Goal: Find specific page/section: Find specific page/section

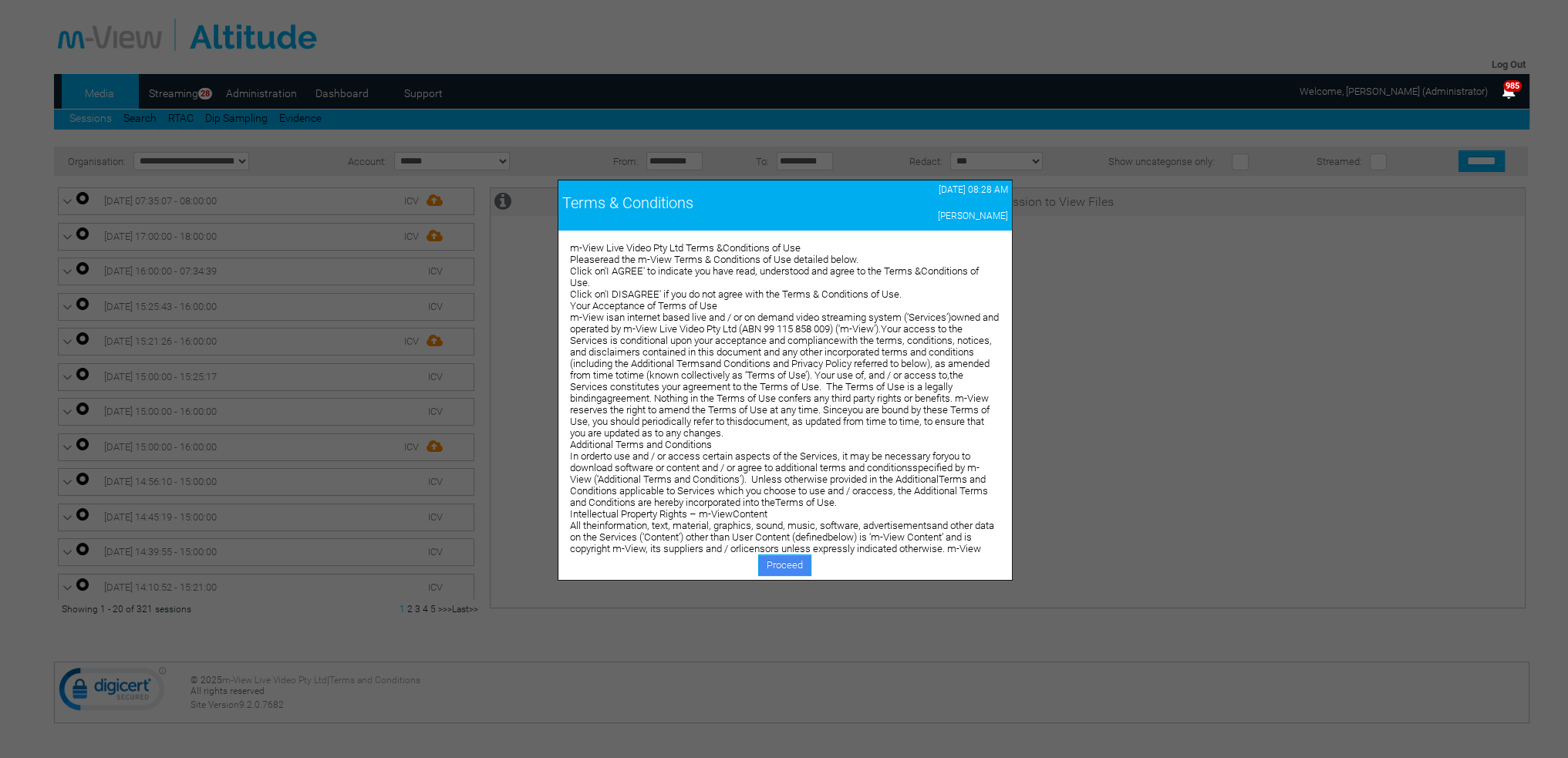
click at [773, 564] on link "Proceed" at bounding box center [784, 565] width 54 height 21
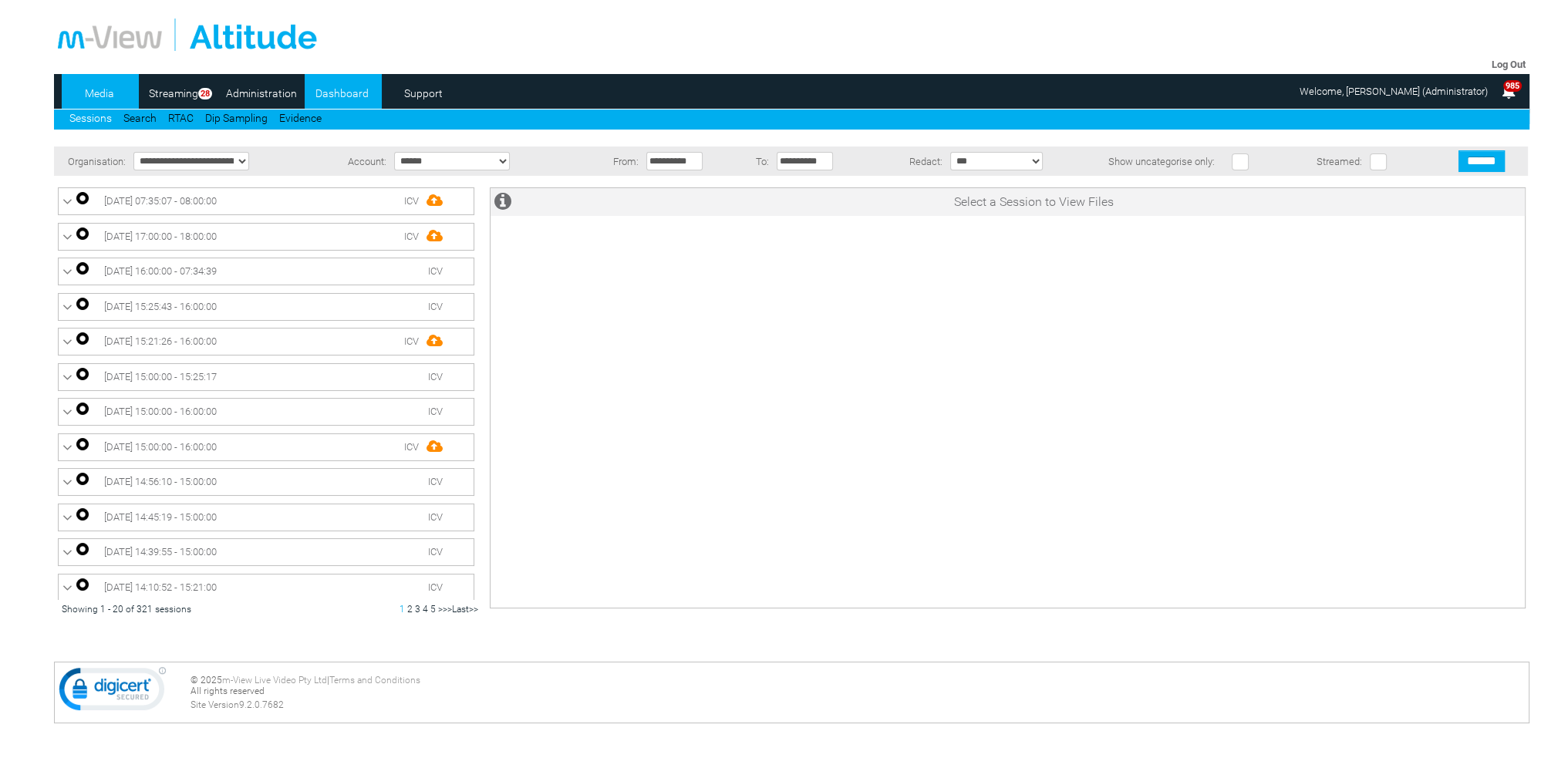
click at [338, 88] on link "Dashboard" at bounding box center [342, 94] width 75 height 23
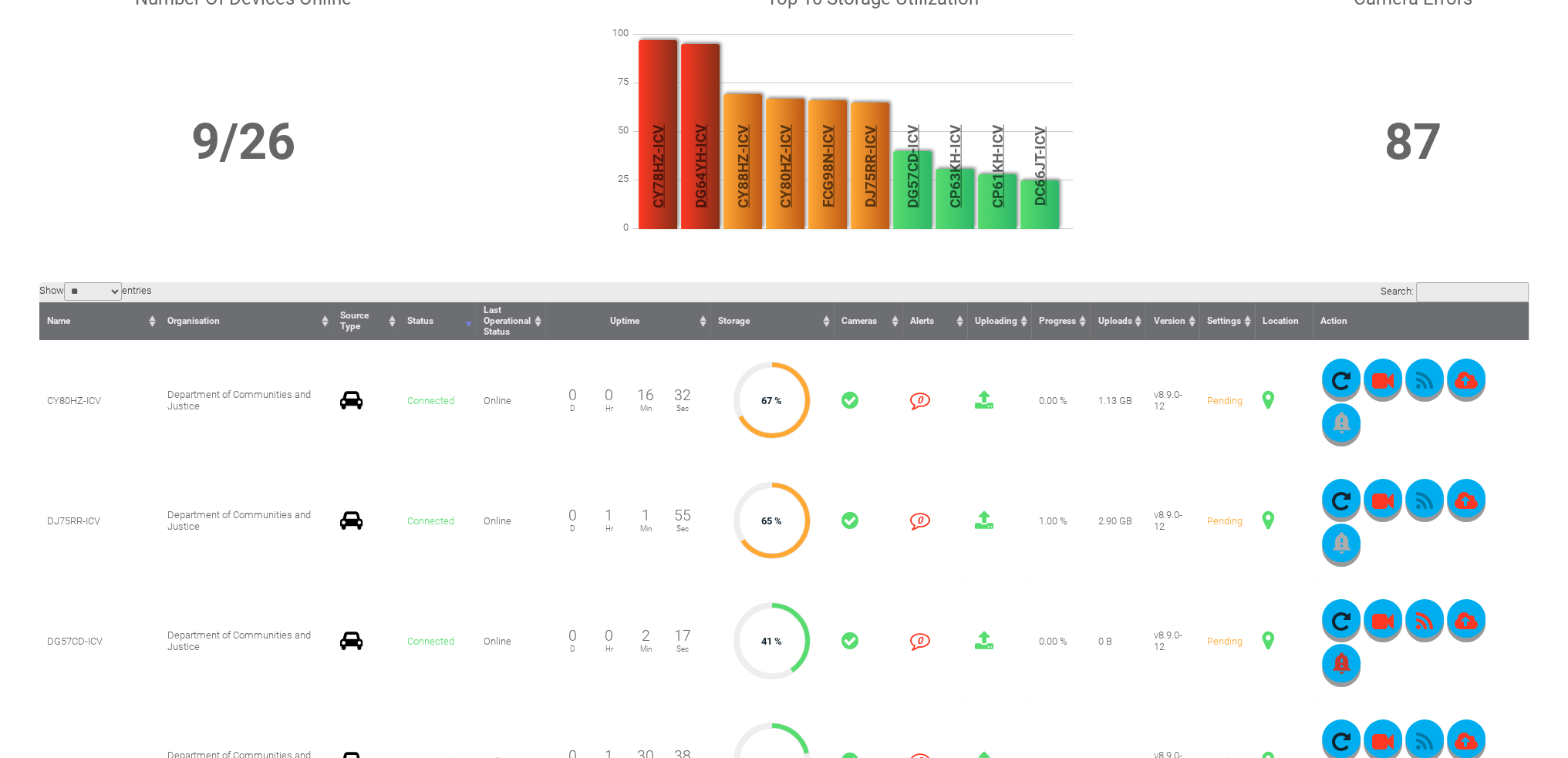
scroll to position [231, 0]
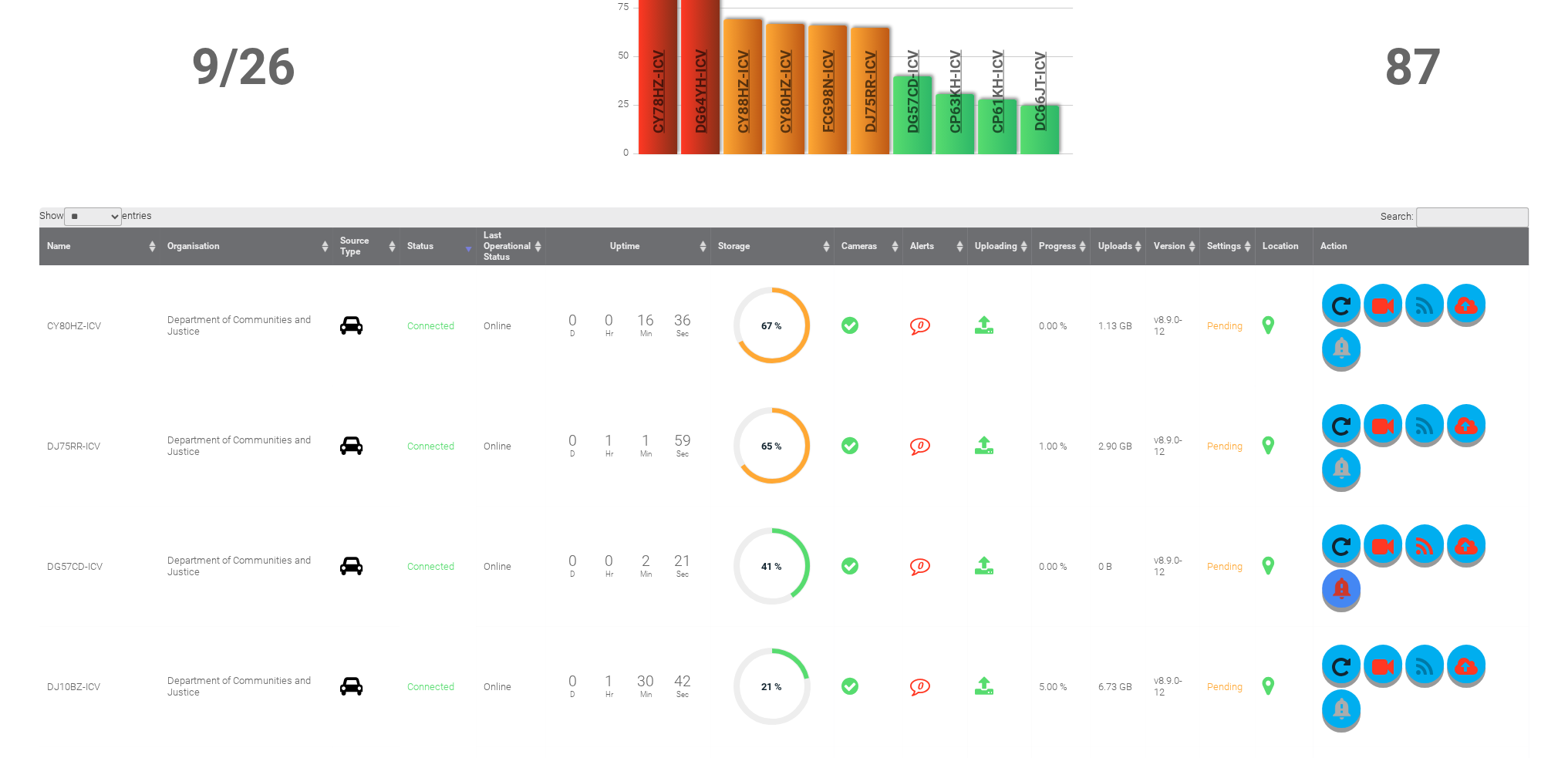
click at [1360, 570] on button "button" at bounding box center [1340, 588] width 38 height 38
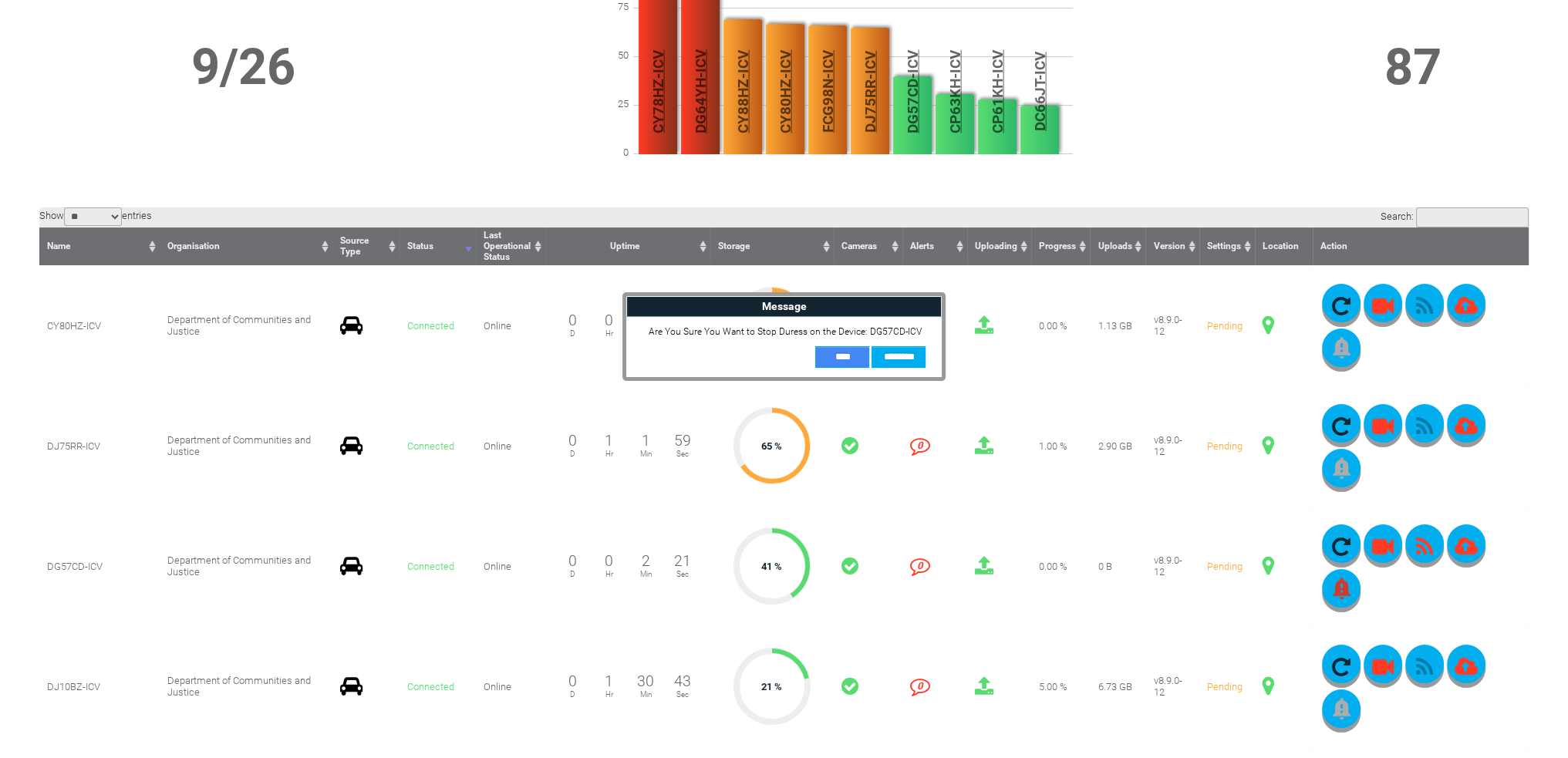
click at [854, 354] on input "**" at bounding box center [842, 357] width 54 height 21
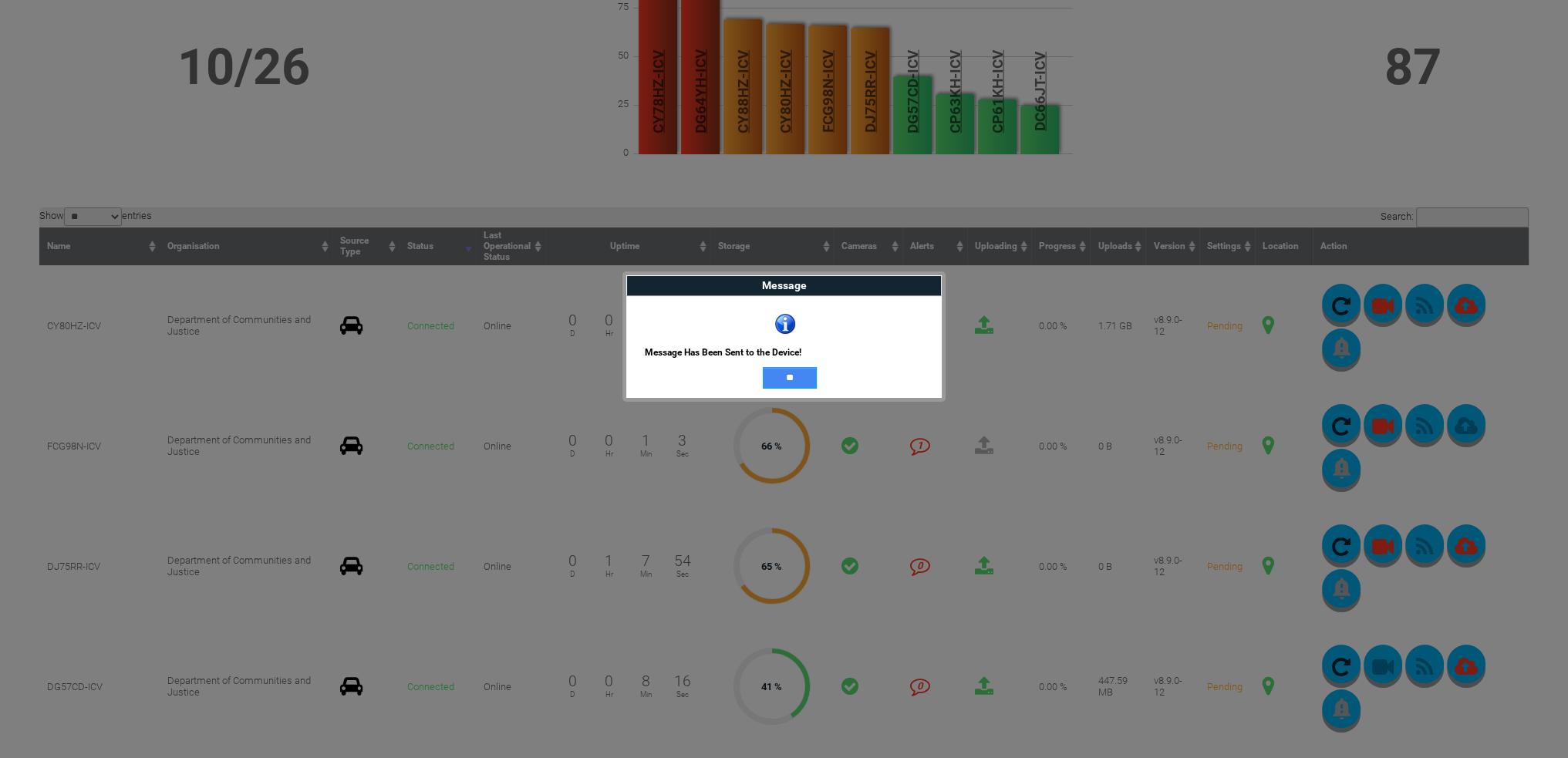
click at [784, 376] on input "**" at bounding box center [790, 378] width 54 height 21
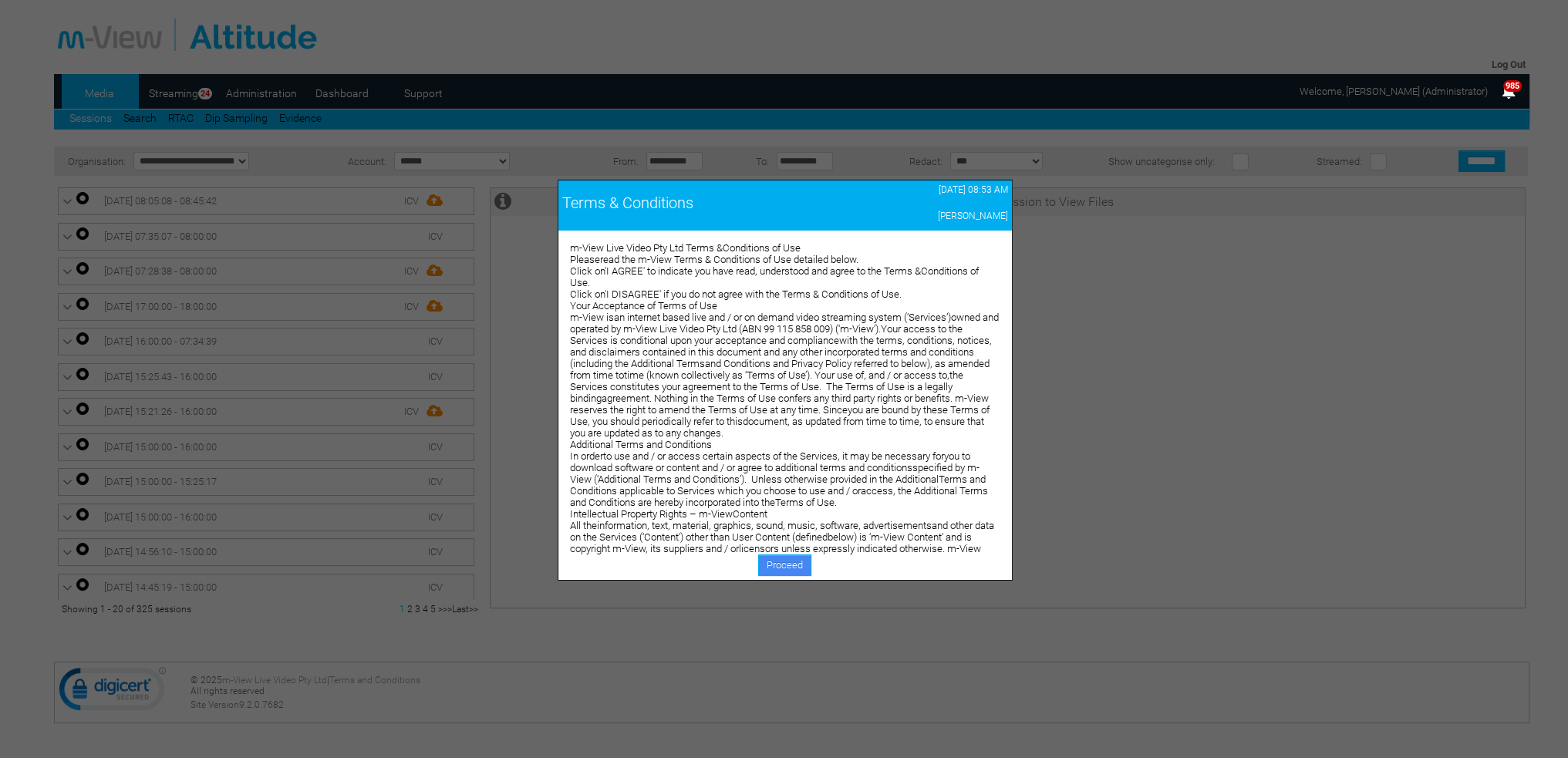
click at [781, 565] on link "Proceed" at bounding box center [784, 565] width 54 height 21
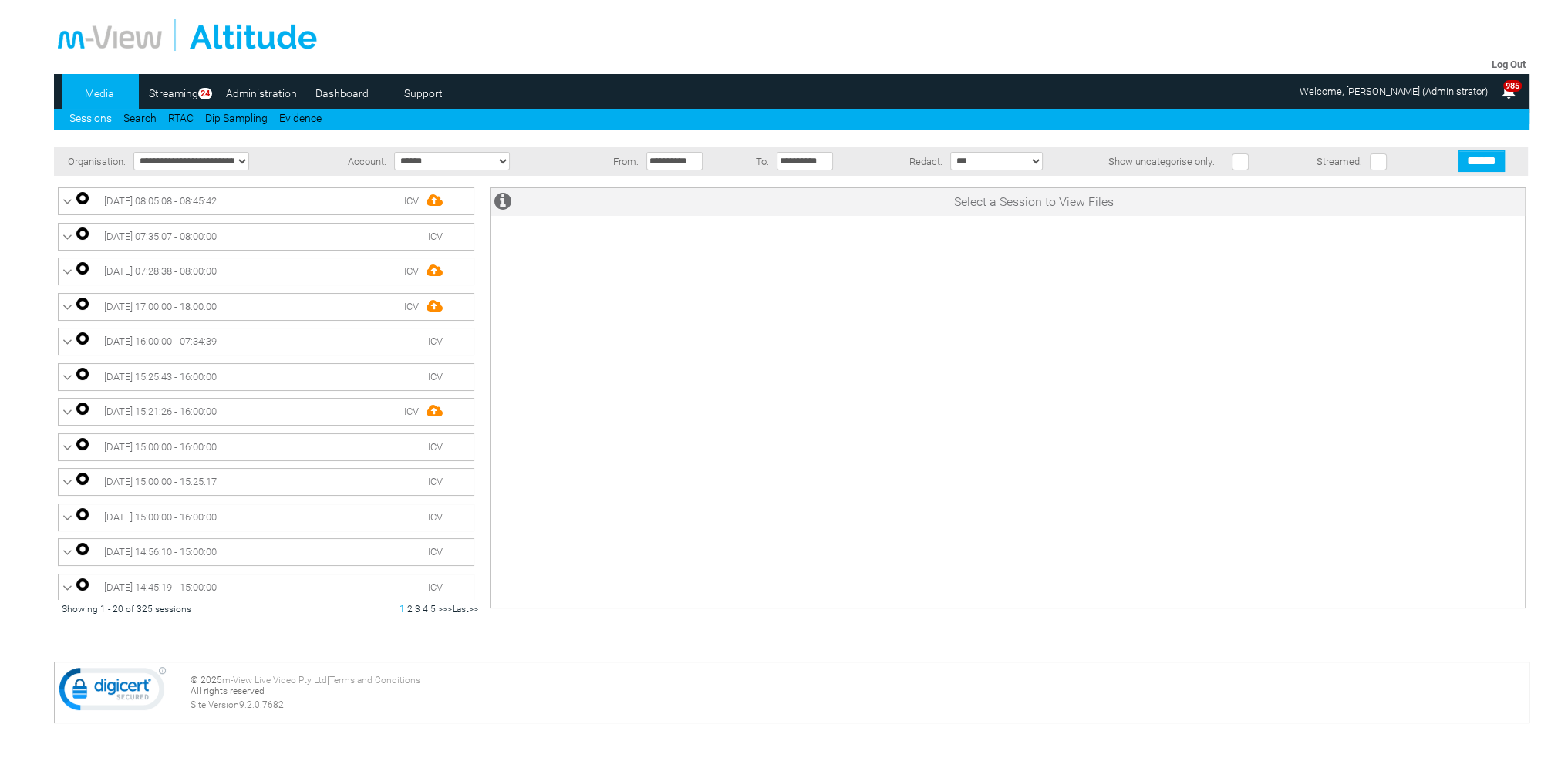
click at [346, 96] on link "Dashboard" at bounding box center [342, 94] width 75 height 23
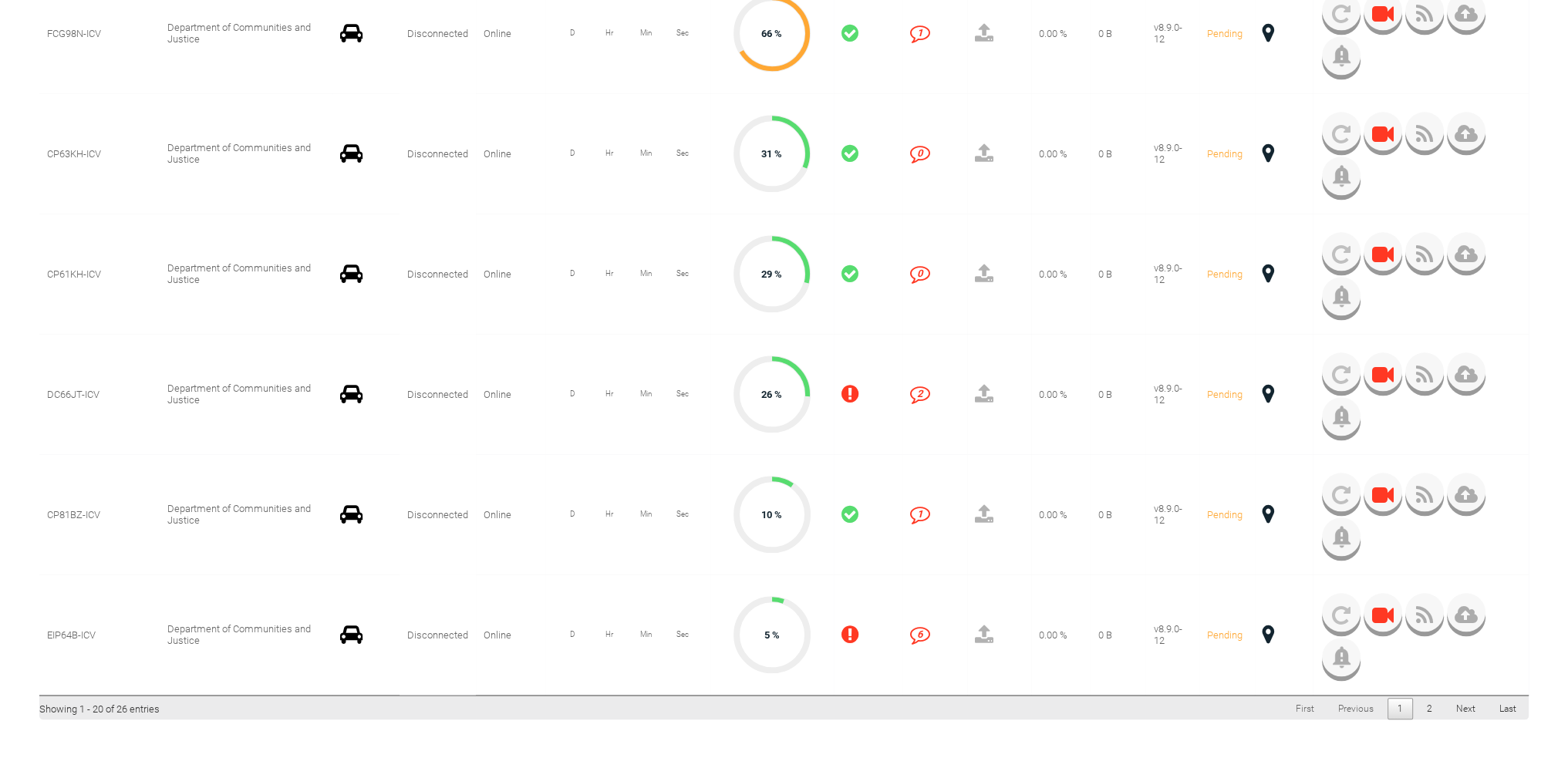
scroll to position [2237, 0]
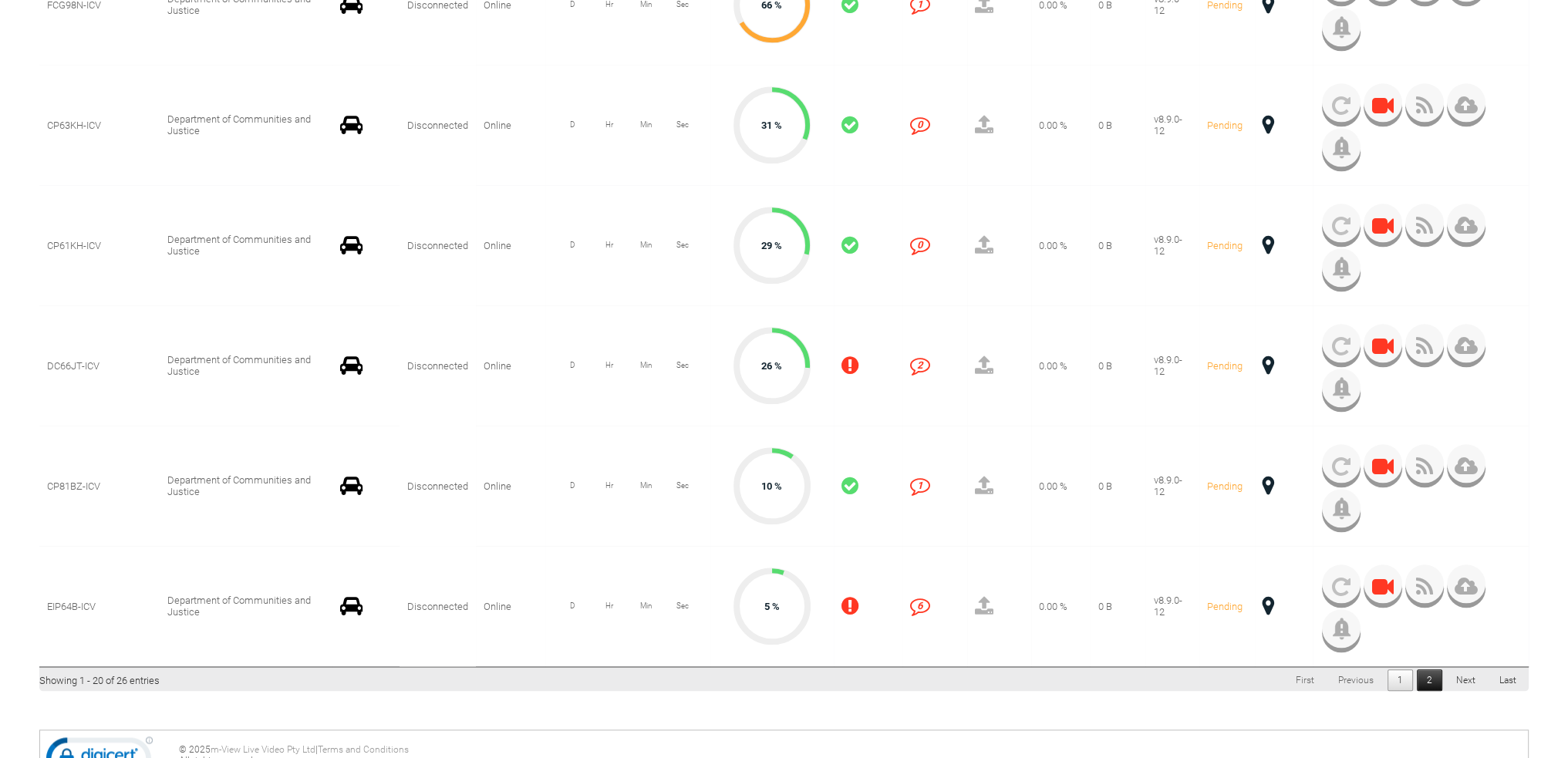
click at [1431, 680] on link "2" at bounding box center [1429, 680] width 26 height 21
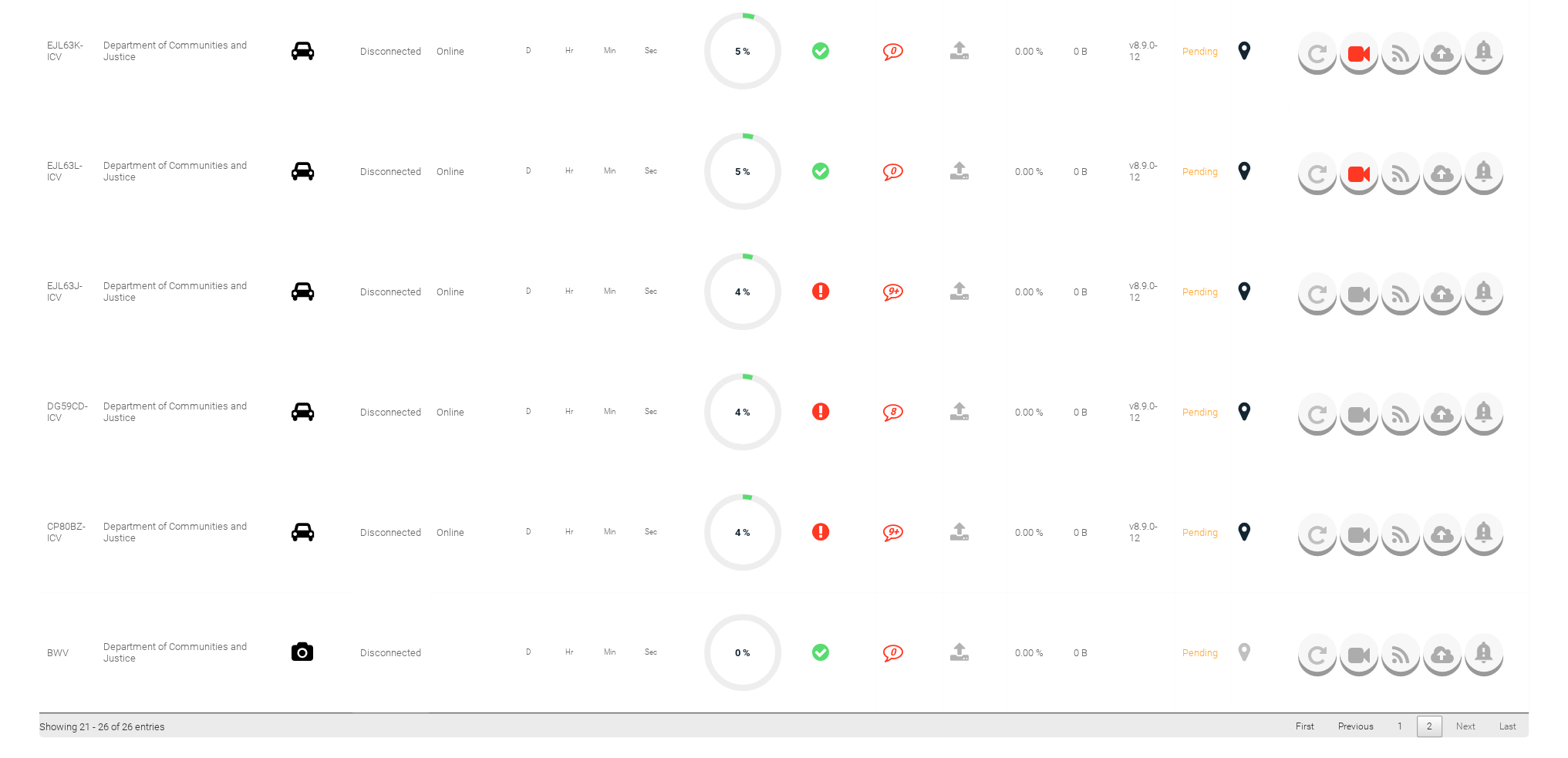
scroll to position [472, 0]
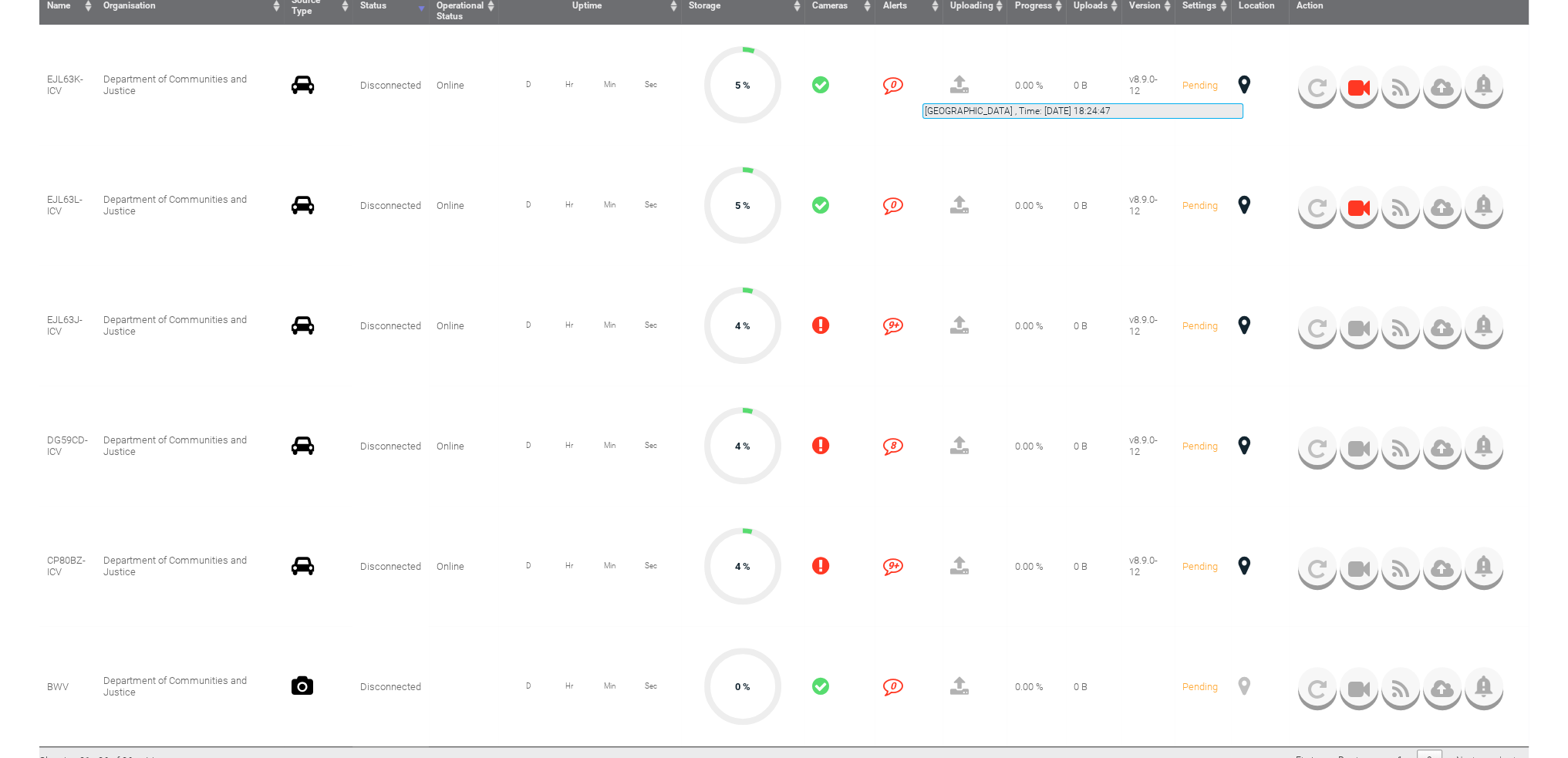
click at [1243, 85] on span at bounding box center [1244, 85] width 12 height 20
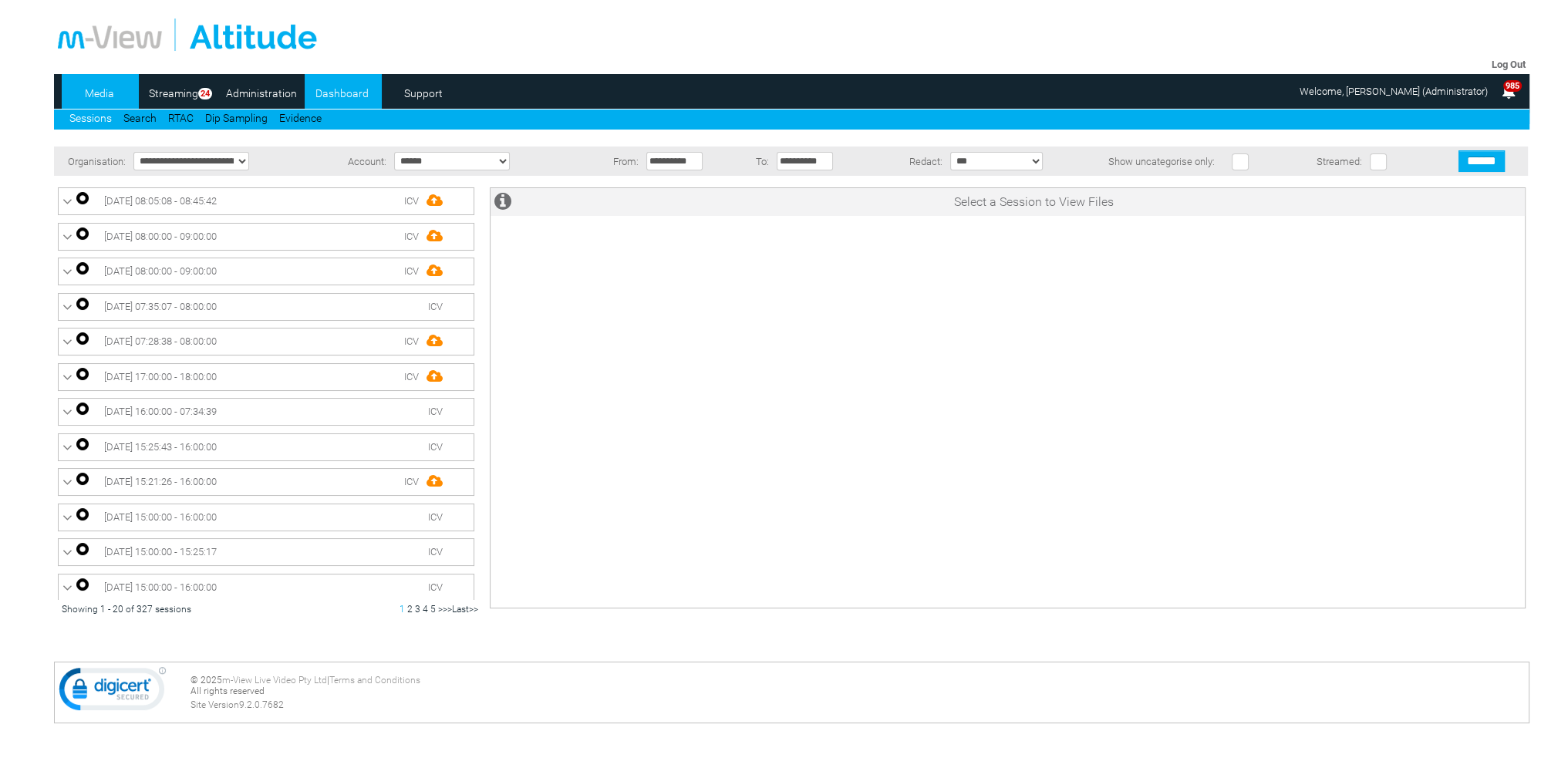
drag, startPoint x: 0, startPoint y: 0, endPoint x: 349, endPoint y: 96, distance: 362.0
click at [349, 96] on link "Dashboard" at bounding box center [342, 94] width 75 height 23
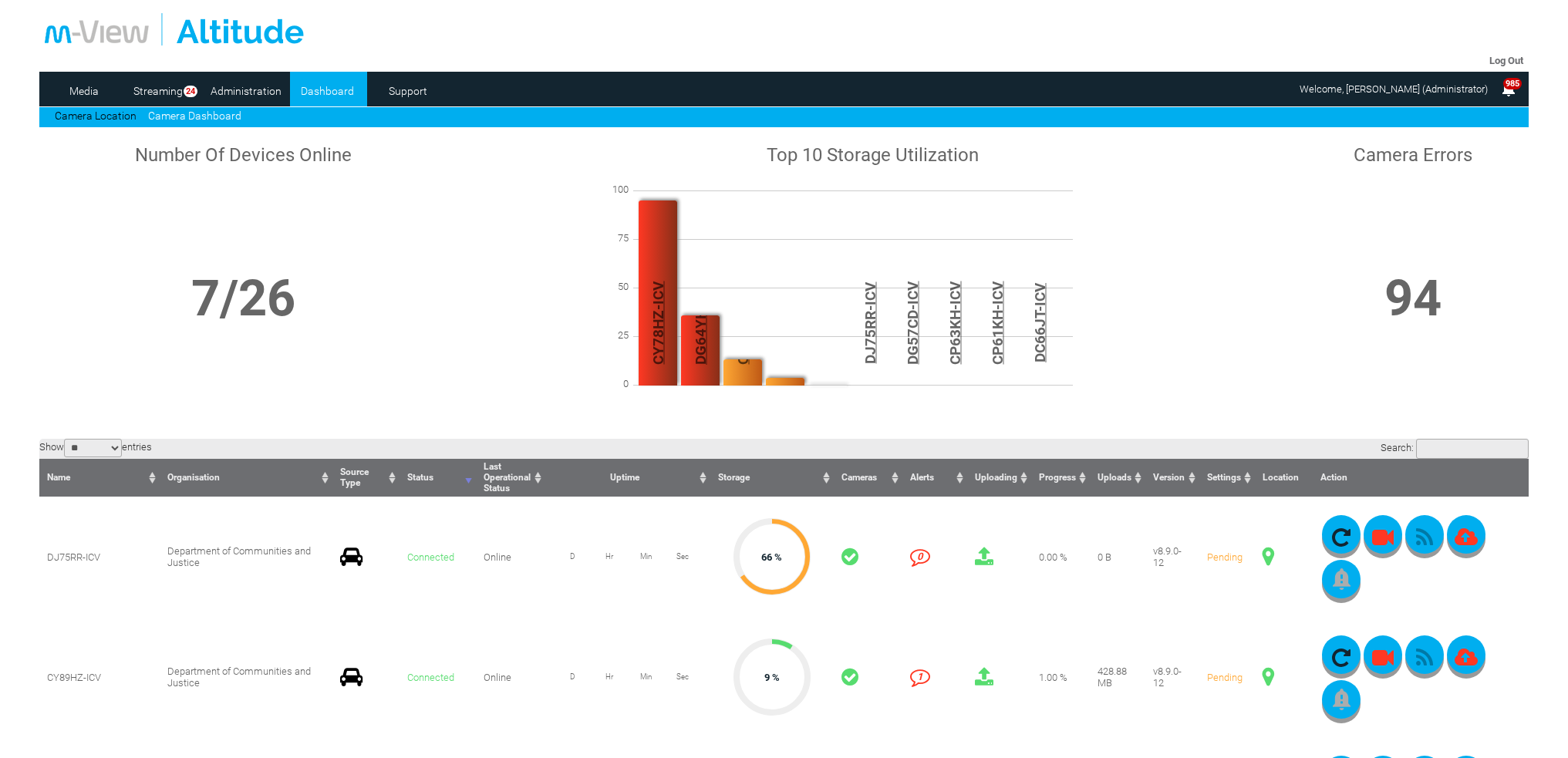
scroll to position [231, 0]
